Goal: Check status: Check status

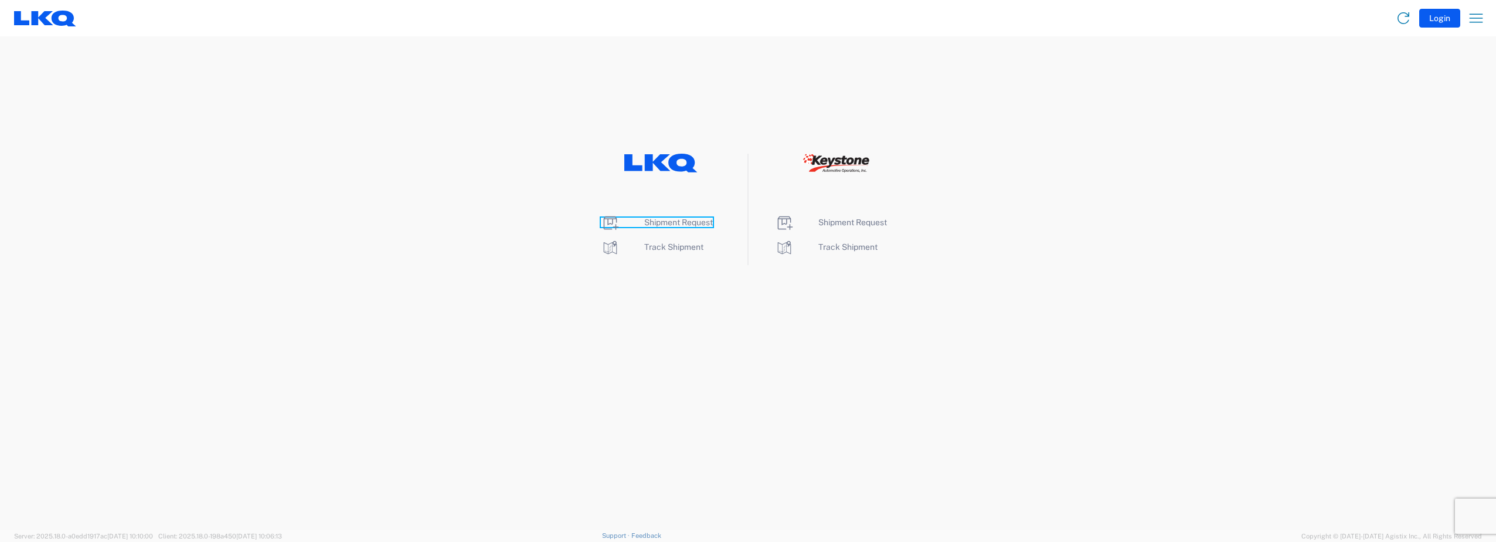
click at [678, 222] on span "Shipment Request" at bounding box center [678, 222] width 69 height 9
drag, startPoint x: 695, startPoint y: 242, endPoint x: 674, endPoint y: 293, distance: 55.2
click at [695, 242] on span "Track Shipment" at bounding box center [673, 246] width 59 height 9
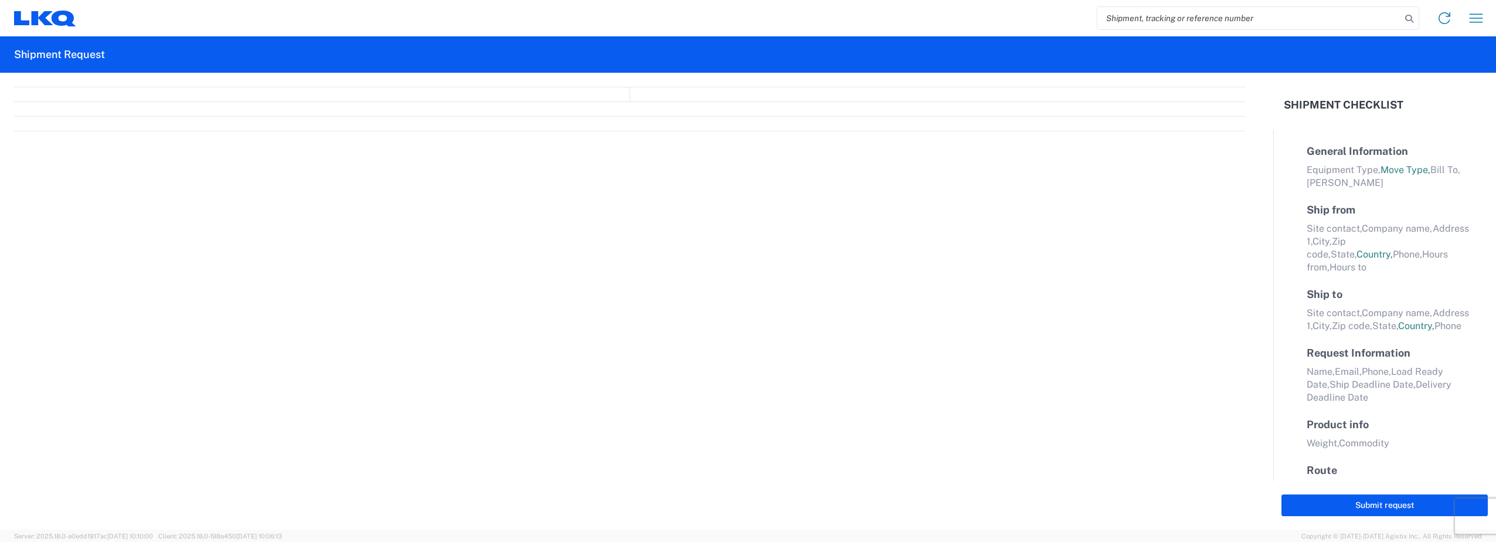
select select "FULL"
select select "LBS"
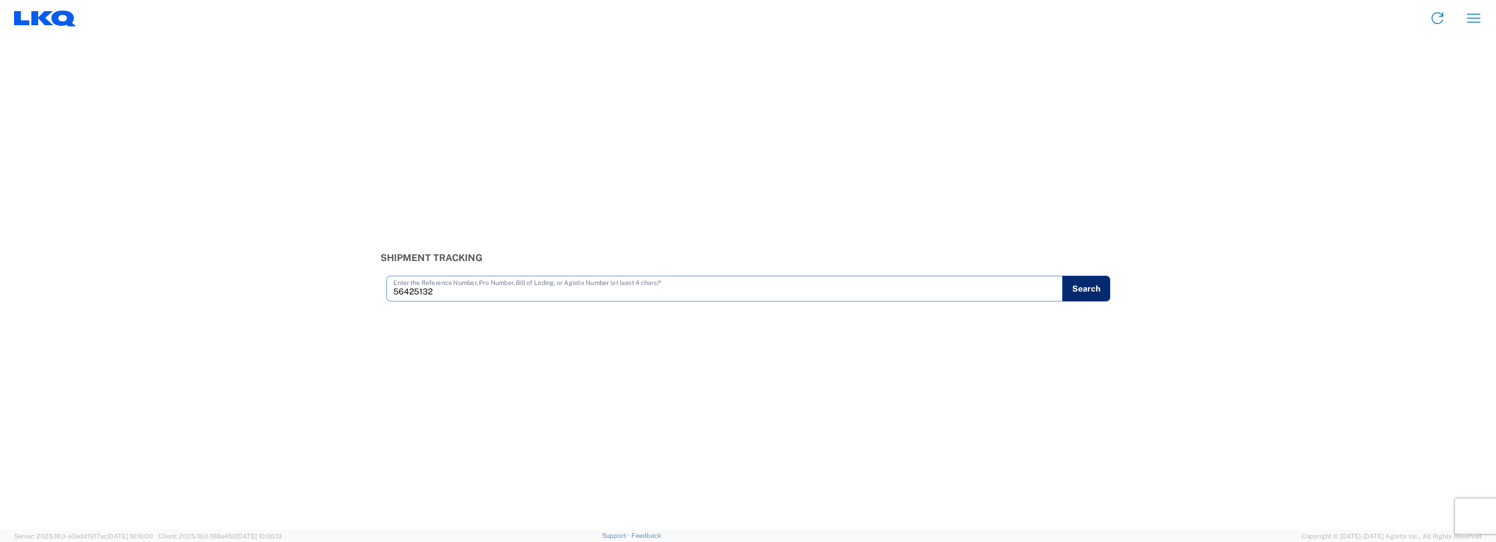
type input "56425132"
click at [1068, 276] on button "Search" at bounding box center [1086, 289] width 48 height 26
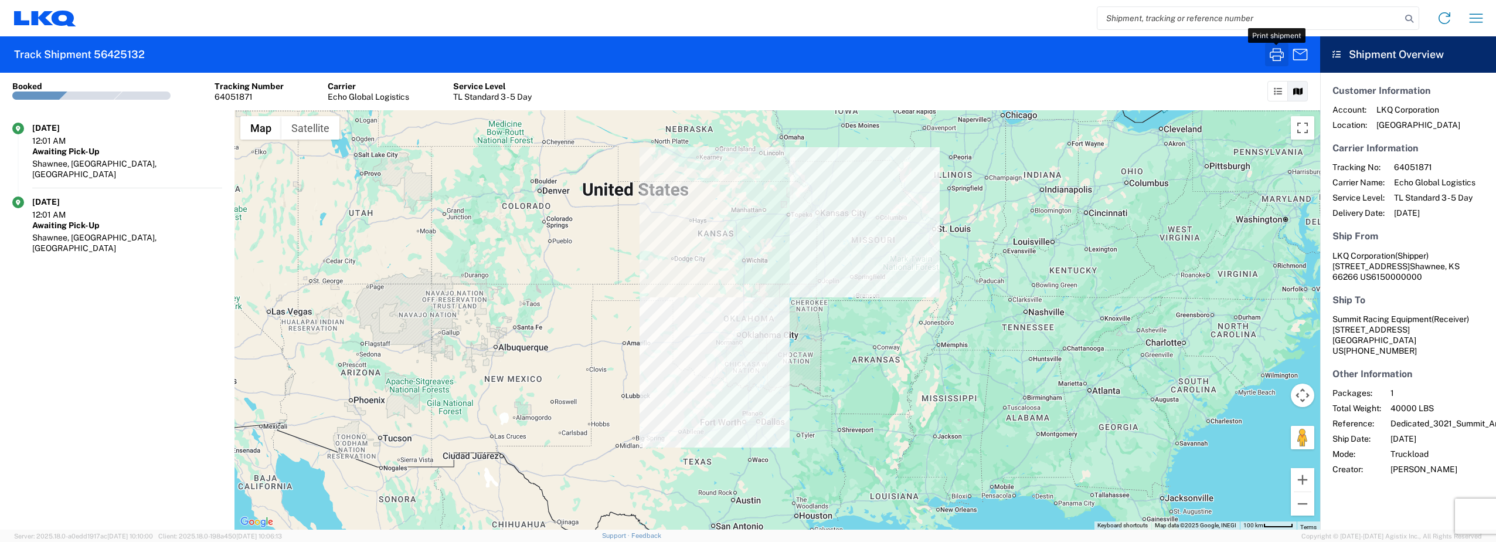
click at [1279, 53] on icon "button" at bounding box center [1277, 54] width 19 height 19
